Goal: Task Accomplishment & Management: Use online tool/utility

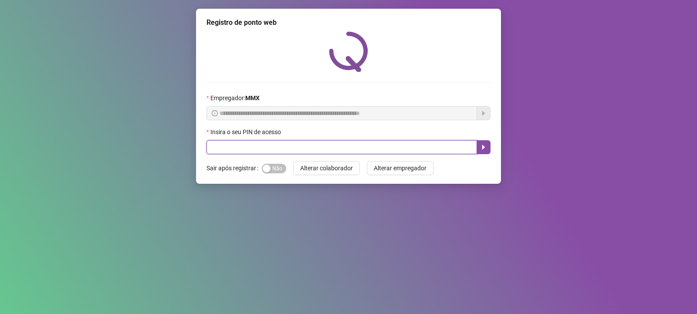
click at [221, 145] on input "text" at bounding box center [341, 147] width 270 height 14
type input "*****"
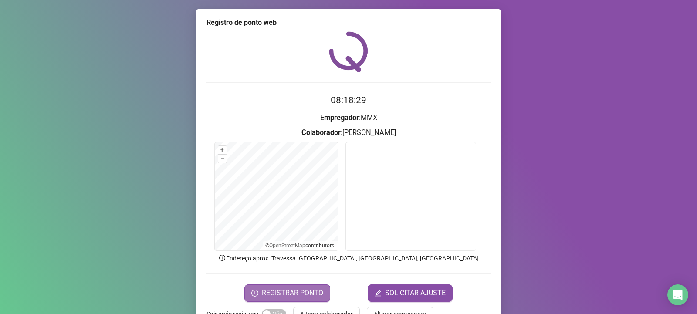
click at [275, 293] on span "REGISTRAR PONTO" at bounding box center [292, 293] width 61 height 10
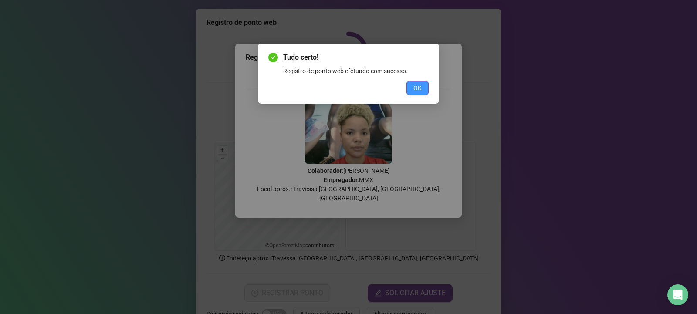
click at [421, 87] on span "OK" at bounding box center [417, 88] width 8 height 10
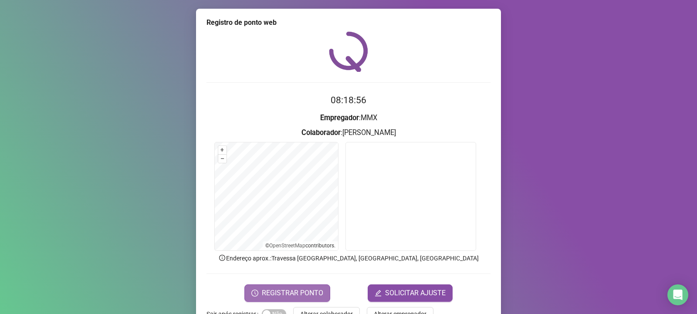
click at [271, 310] on span "Sim Não" at bounding box center [274, 314] width 24 height 10
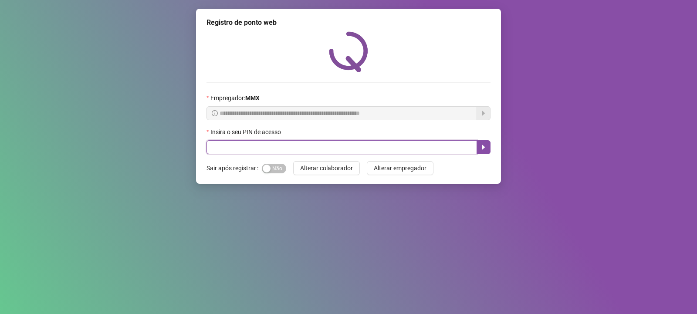
click at [262, 151] on input "text" at bounding box center [341, 147] width 270 height 14
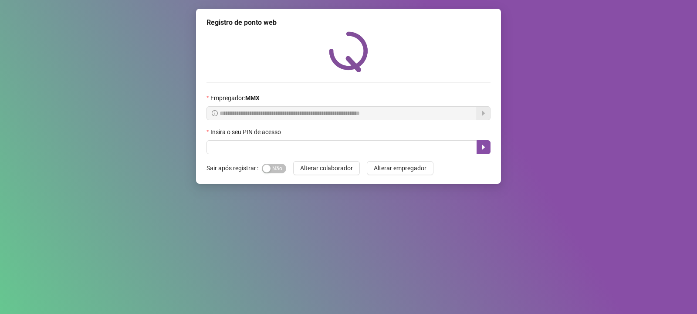
drag, startPoint x: 262, startPoint y: 169, endPoint x: 262, endPoint y: 163, distance: 6.1
click at [263, 169] on div "button" at bounding box center [267, 169] width 8 height 8
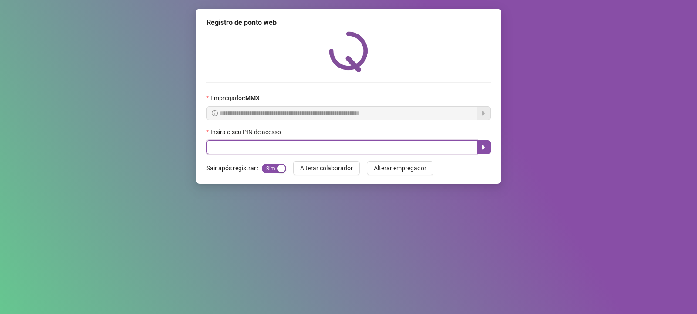
click at [215, 146] on input "text" at bounding box center [341, 147] width 270 height 14
type input "*****"
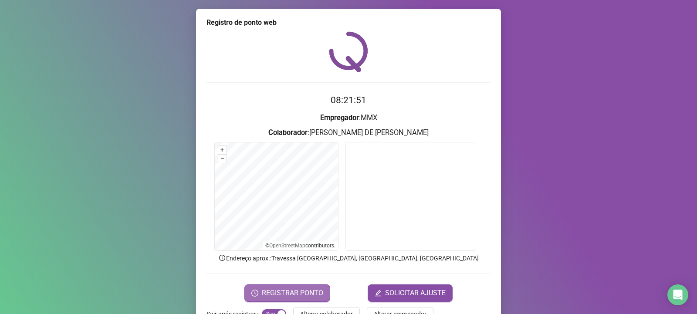
click at [302, 290] on span "REGISTRAR PONTO" at bounding box center [292, 293] width 61 height 10
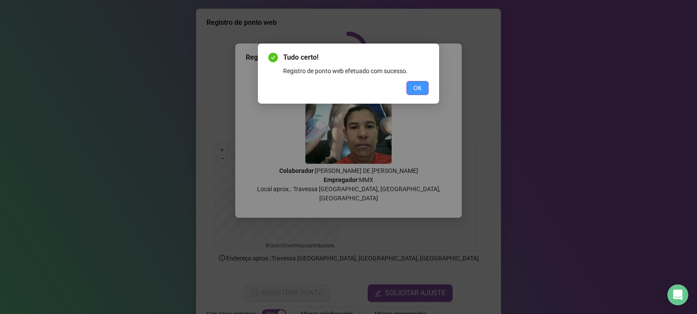
click at [419, 87] on span "OK" at bounding box center [417, 88] width 8 height 10
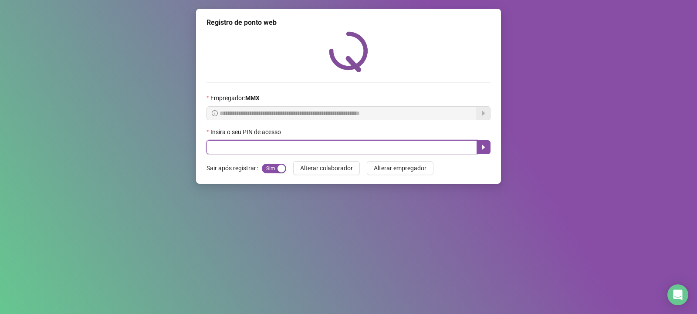
click at [364, 147] on input "text" at bounding box center [341, 147] width 270 height 14
type input "*****"
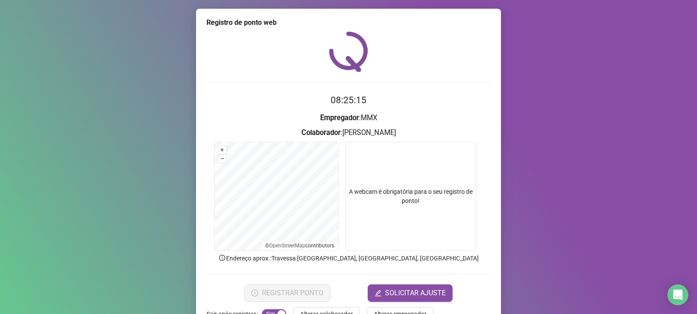
scroll to position [26, 0]
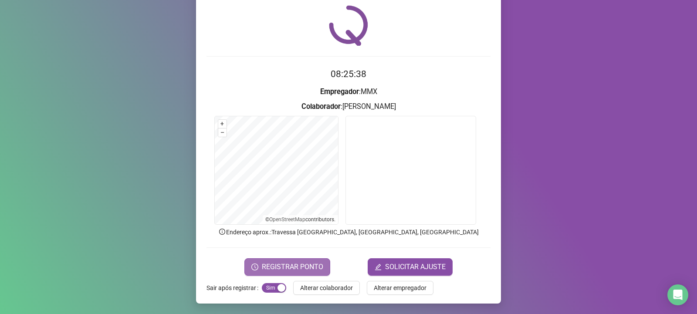
click at [292, 264] on span "REGISTRAR PONTO" at bounding box center [292, 267] width 61 height 10
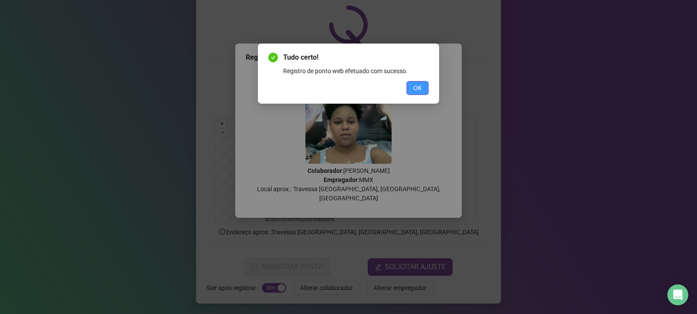
click at [412, 92] on button "OK" at bounding box center [417, 88] width 22 height 14
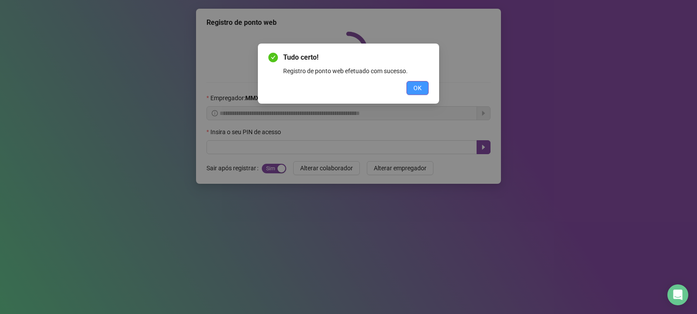
scroll to position [0, 0]
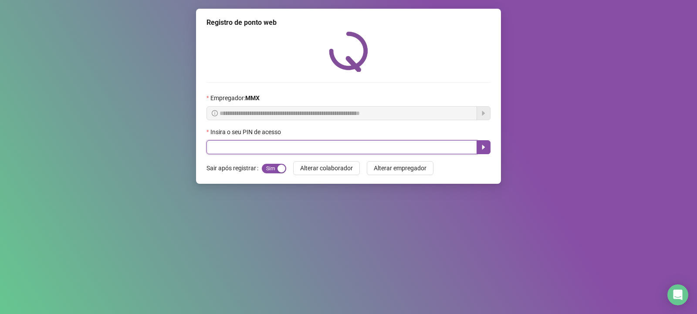
click at [324, 147] on input "text" at bounding box center [341, 147] width 270 height 14
type input "*****"
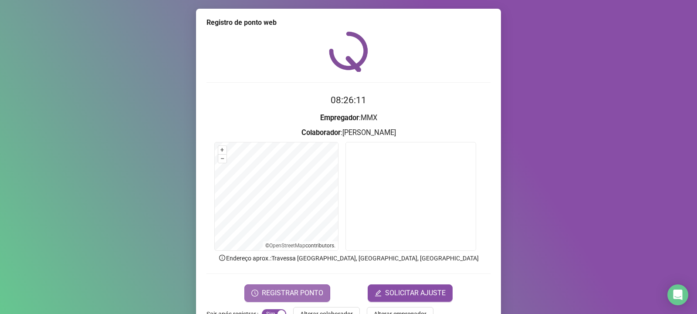
click at [290, 288] on span "REGISTRAR PONTO" at bounding box center [292, 293] width 61 height 10
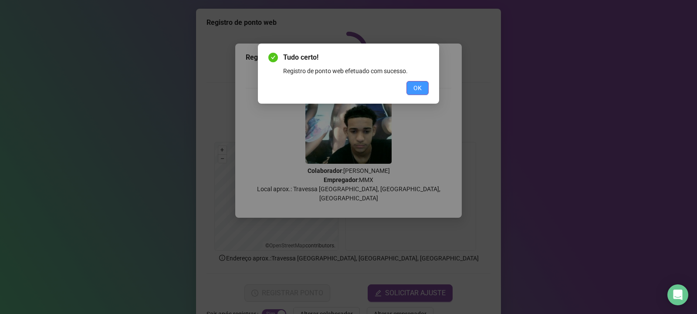
click at [415, 82] on button "OK" at bounding box center [417, 88] width 22 height 14
